Goal: Contribute content: Contribute content

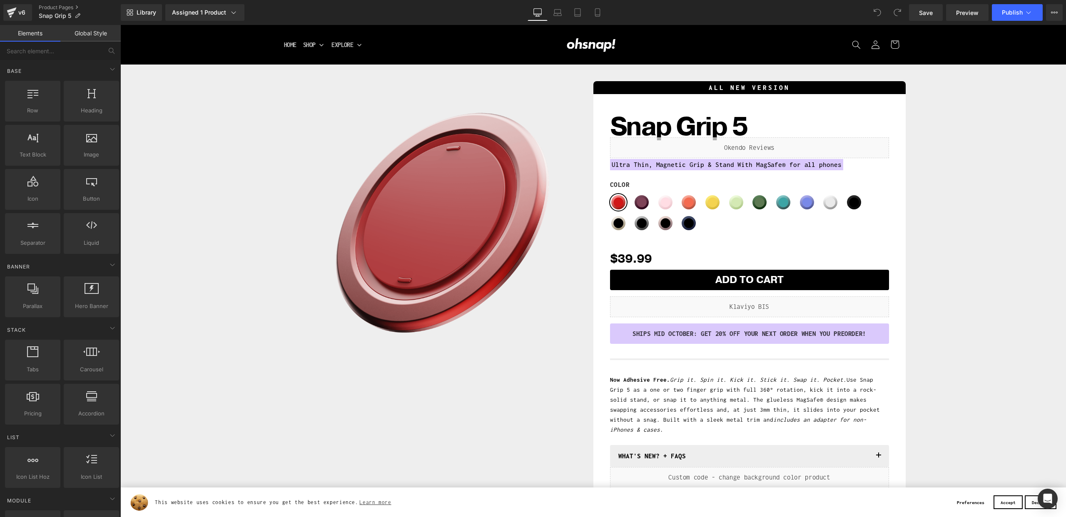
scroll to position [212, 0]
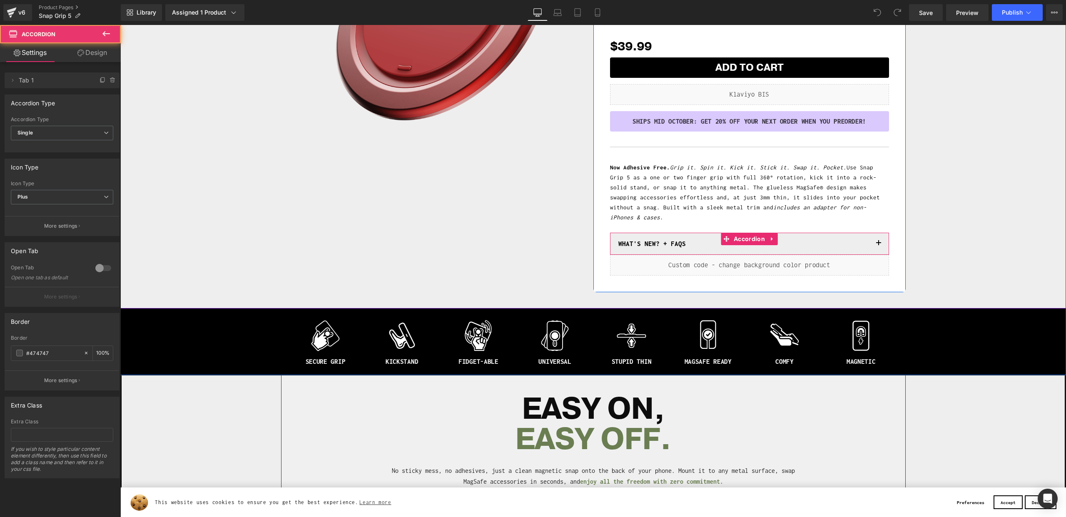
click at [883, 233] on button "button" at bounding box center [878, 244] width 17 height 22
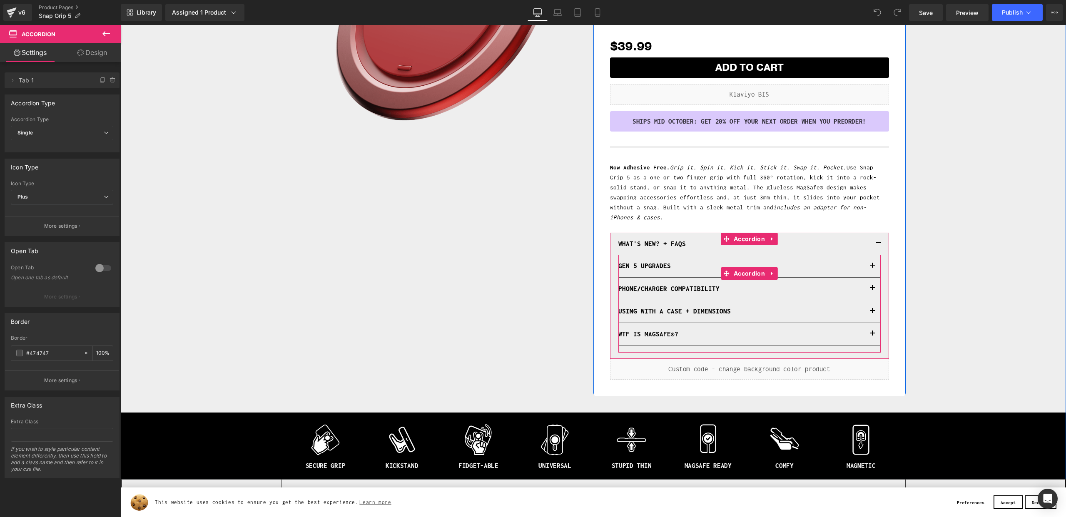
click at [874, 278] on button "button" at bounding box center [872, 289] width 17 height 22
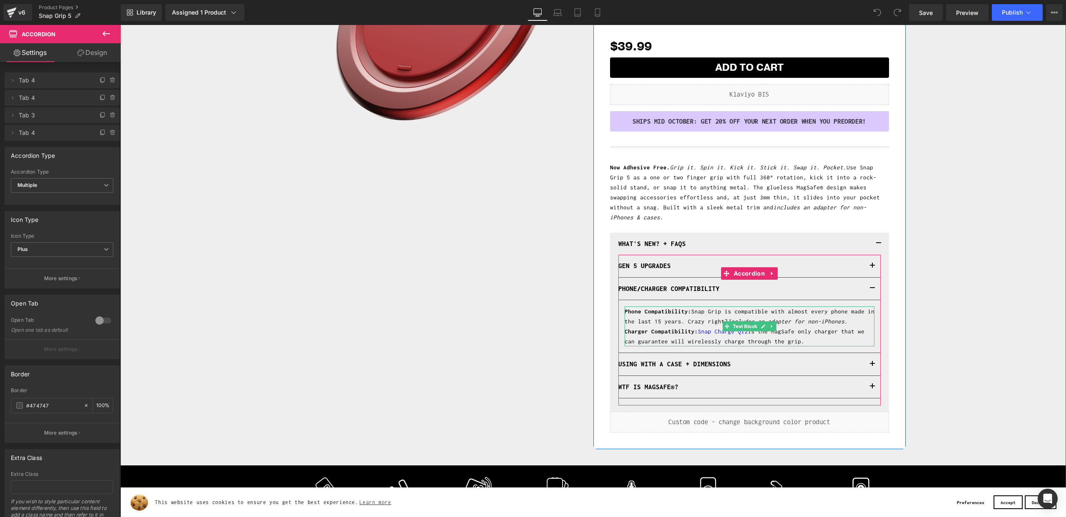
click at [820, 321] on p "Phone Compatibility: Snap Grip is compatible with almost every phone made in th…" at bounding box center [749, 326] width 250 height 40
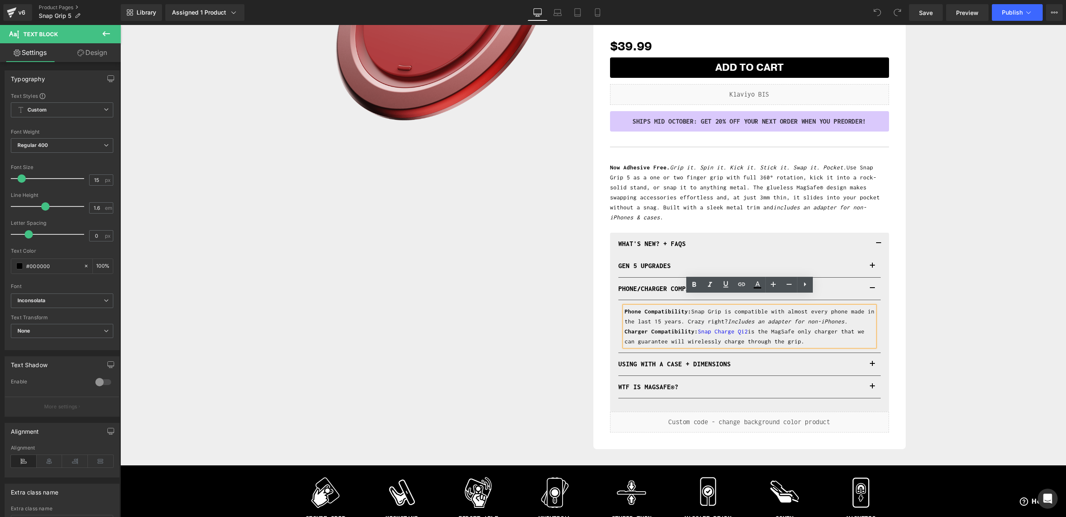
click at [767, 320] on p "Phone Compatibility: Snap Grip is compatible with almost every phone made in th…" at bounding box center [749, 326] width 250 height 40
click at [830, 320] on p "Phone Compatibility: Snap Grip is compatible with almost every phone made in th…" at bounding box center [749, 326] width 250 height 40
click at [817, 320] on p "Phone Compatibility: Snap Grip is compatible with almost every phone made in th…" at bounding box center [749, 326] width 250 height 40
click at [962, 292] on div "Sale Off (P) Image Row ALL NEW VERSION Heading Snap Grip 5 (P) Title Liquid Ult…" at bounding box center [592, 157] width 937 height 584
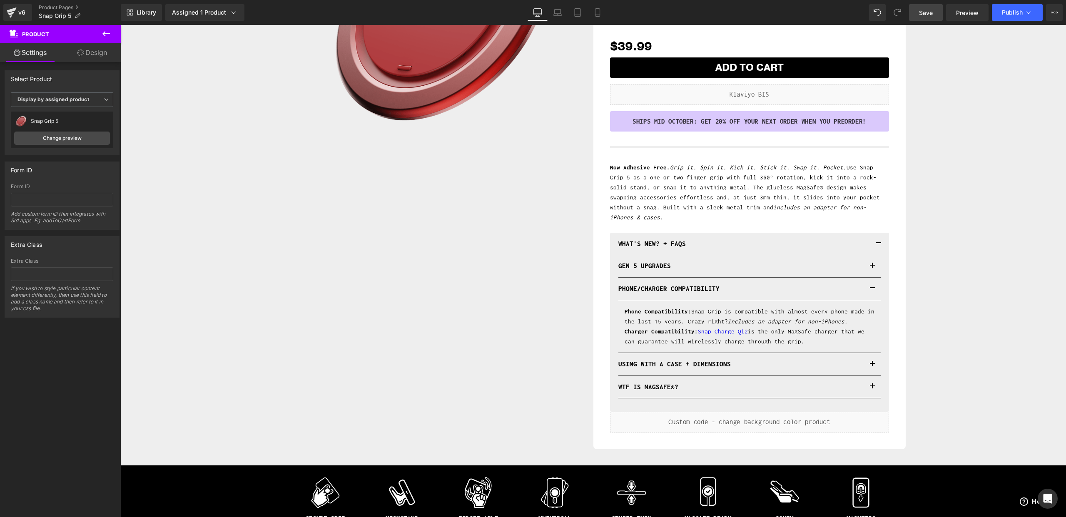
click at [936, 10] on link "Save" at bounding box center [926, 12] width 34 height 17
click at [985, 12] on link "Preview" at bounding box center [967, 12] width 42 height 17
click at [1025, 20] on button "Publish" at bounding box center [1016, 12] width 51 height 17
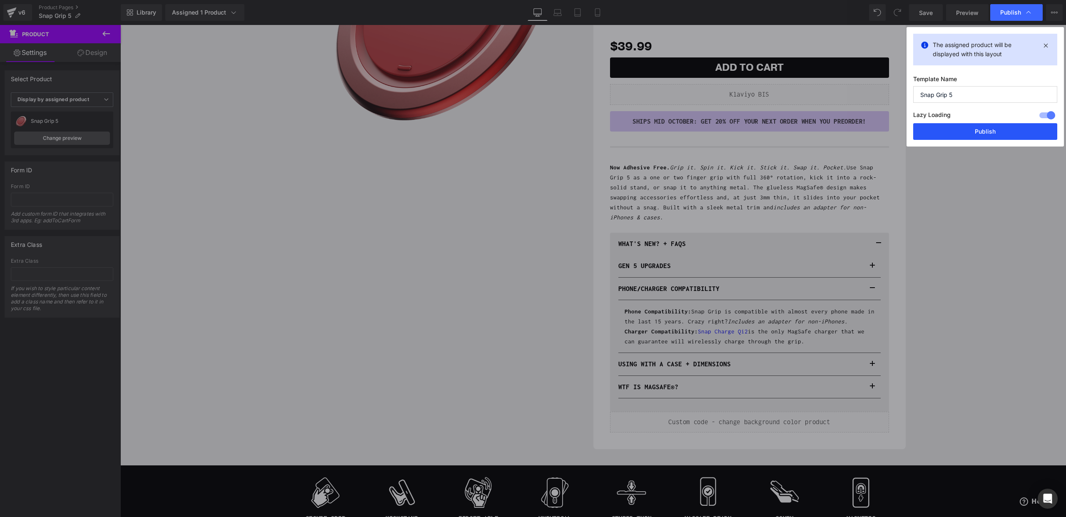
click at [984, 132] on button "Publish" at bounding box center [985, 131] width 144 height 17
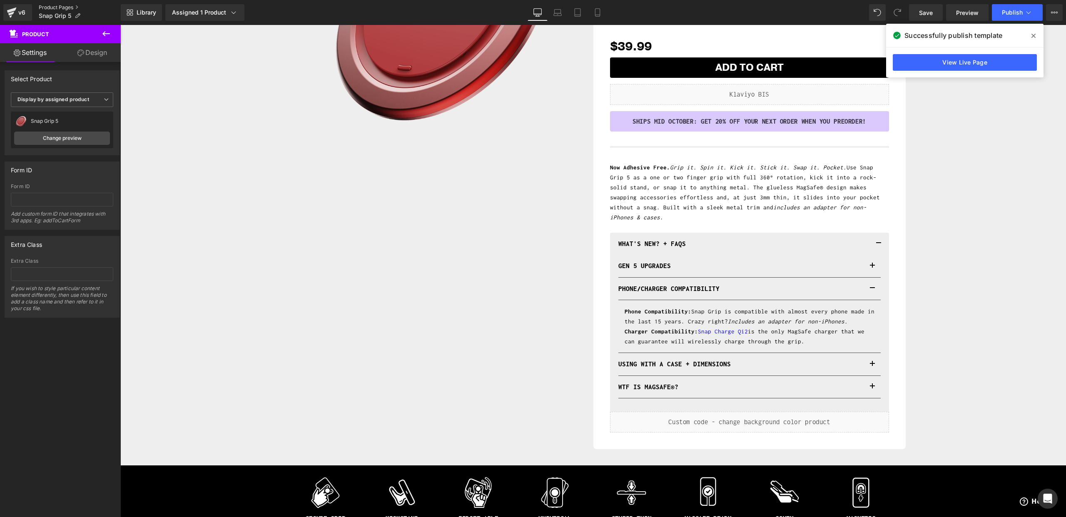
click at [52, 9] on link "Product Pages" at bounding box center [80, 7] width 82 height 7
